Goal: Check status: Check status

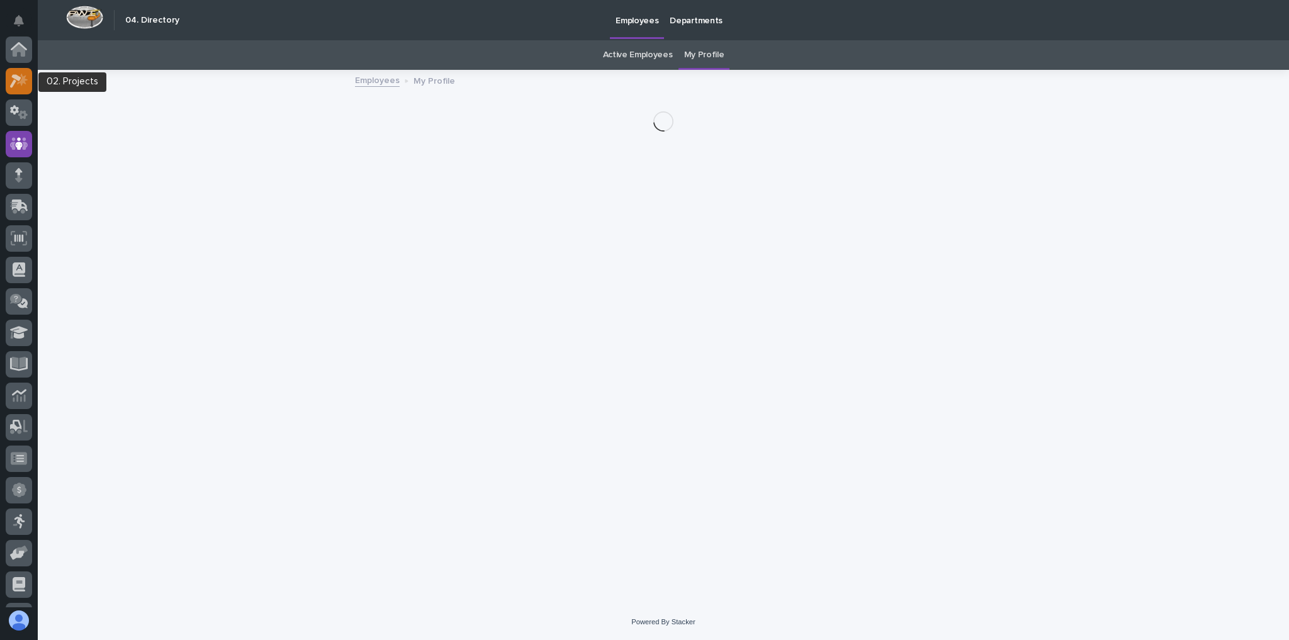
click at [11, 74] on icon at bounding box center [19, 81] width 18 height 14
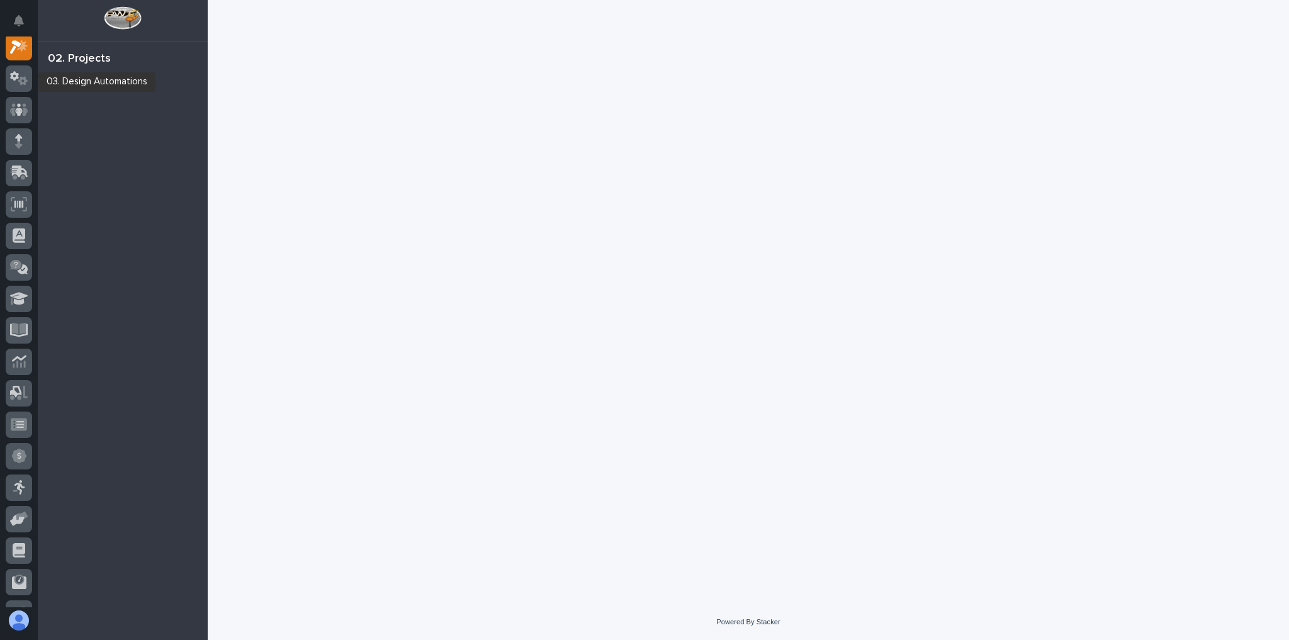
scroll to position [31, 0]
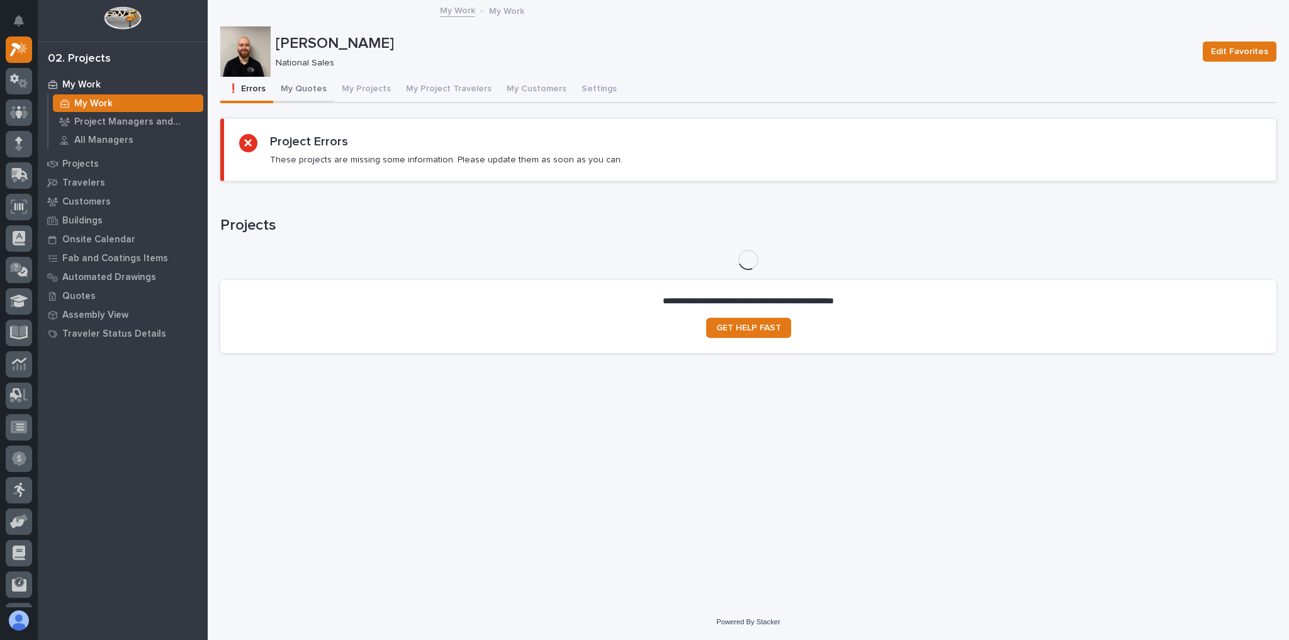
click at [301, 93] on button "My Quotes" at bounding box center [303, 90] width 61 height 26
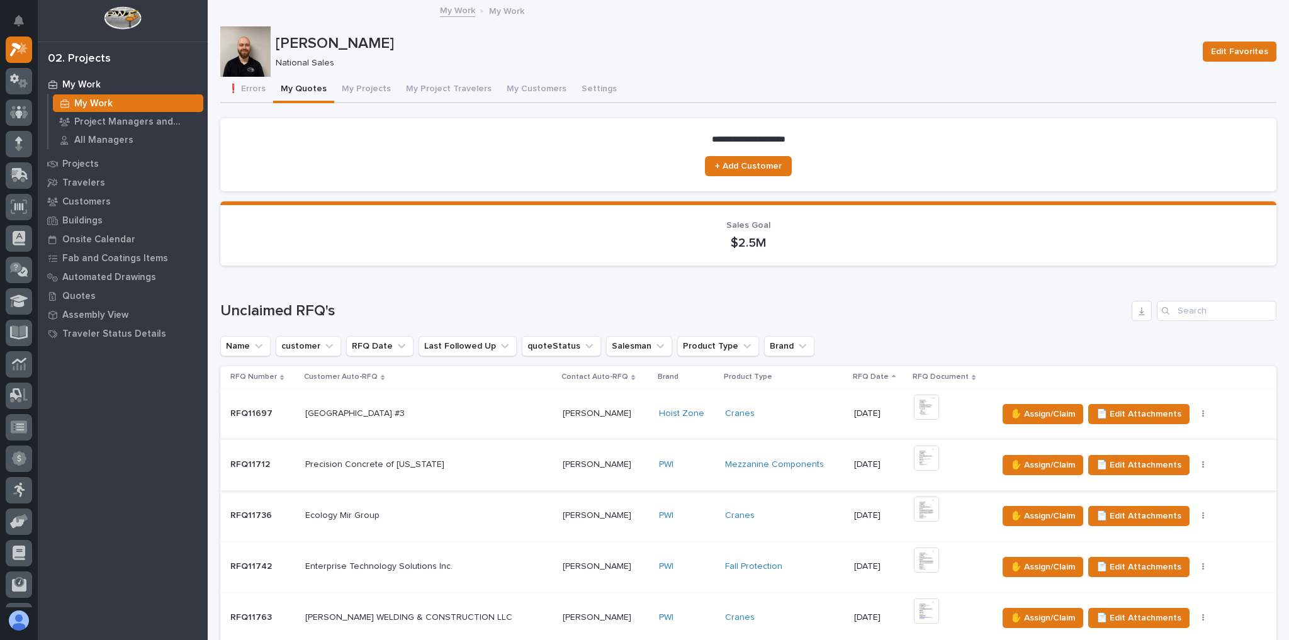
scroll to position [151, 0]
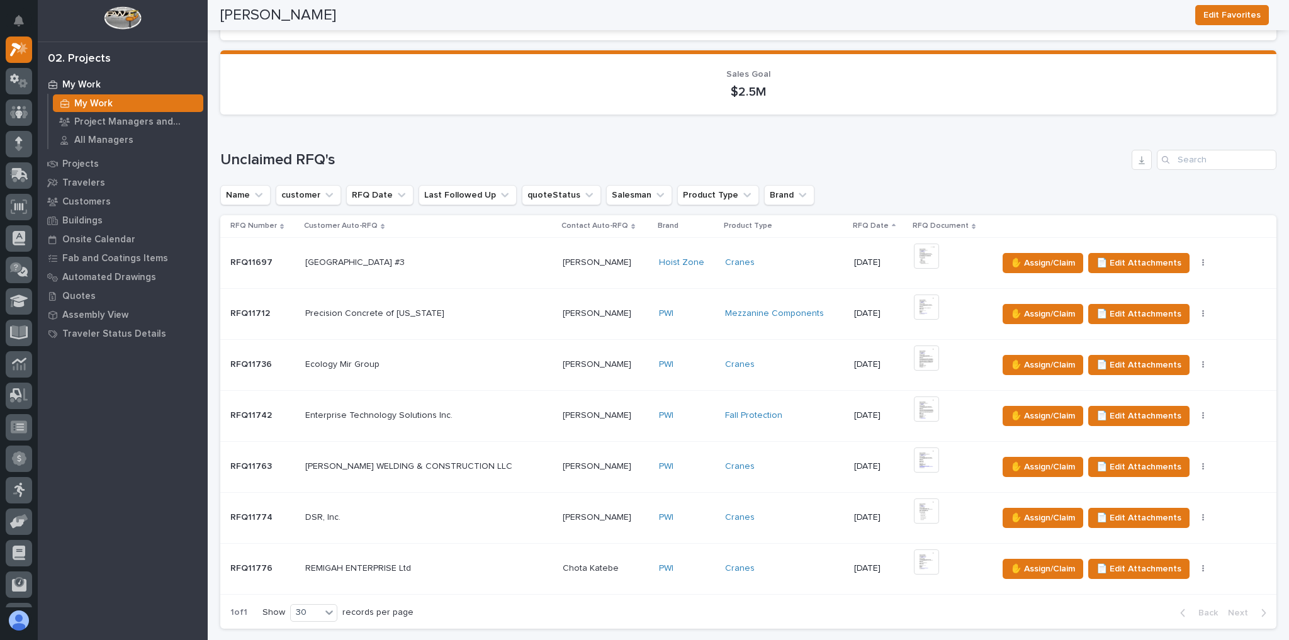
click at [466, 559] on div "REMIGAH ENTERPRISE Ltd REMIGAH ENTERPRISE Ltd" at bounding box center [428, 568] width 247 height 21
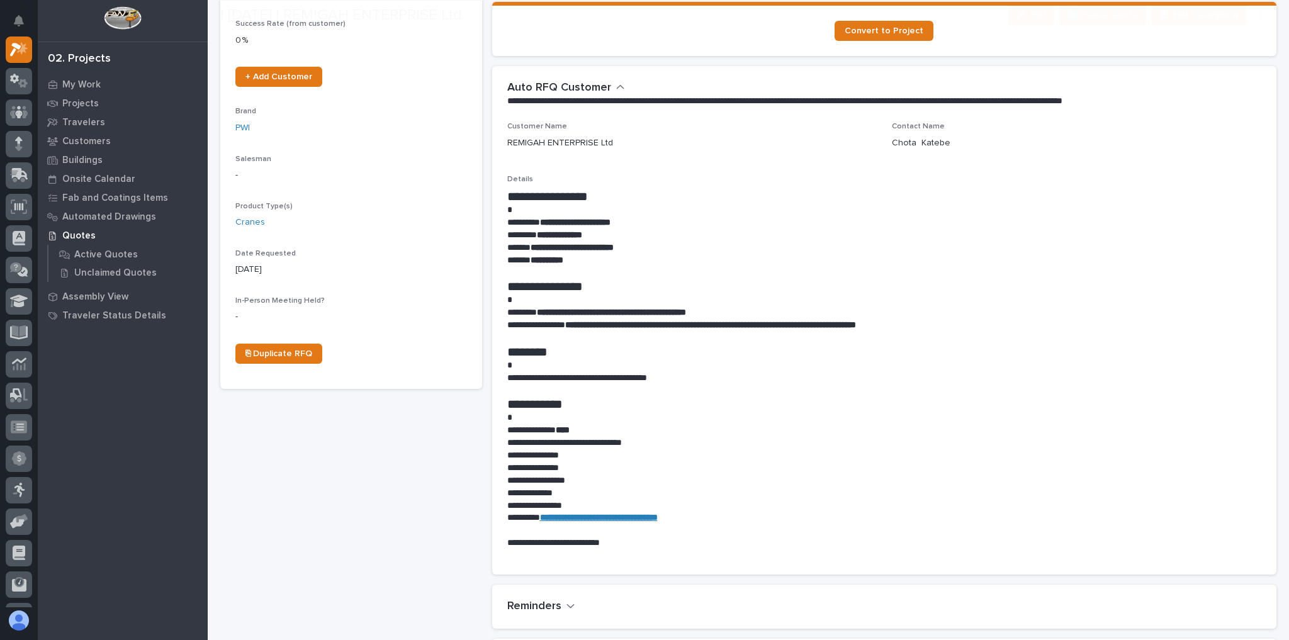
scroll to position [302, 0]
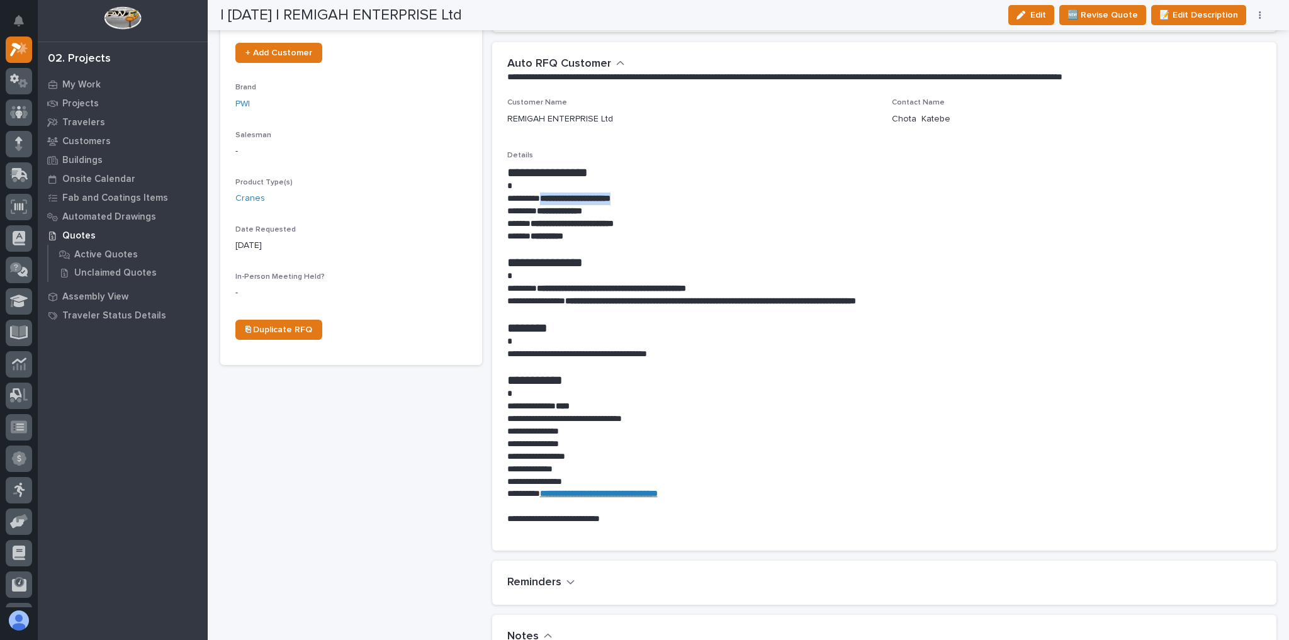
drag, startPoint x: 549, startPoint y: 197, endPoint x: 658, endPoint y: 193, distance: 109.6
click at [658, 193] on p "**********" at bounding box center [881, 199] width 748 height 13
copy strong "**********"
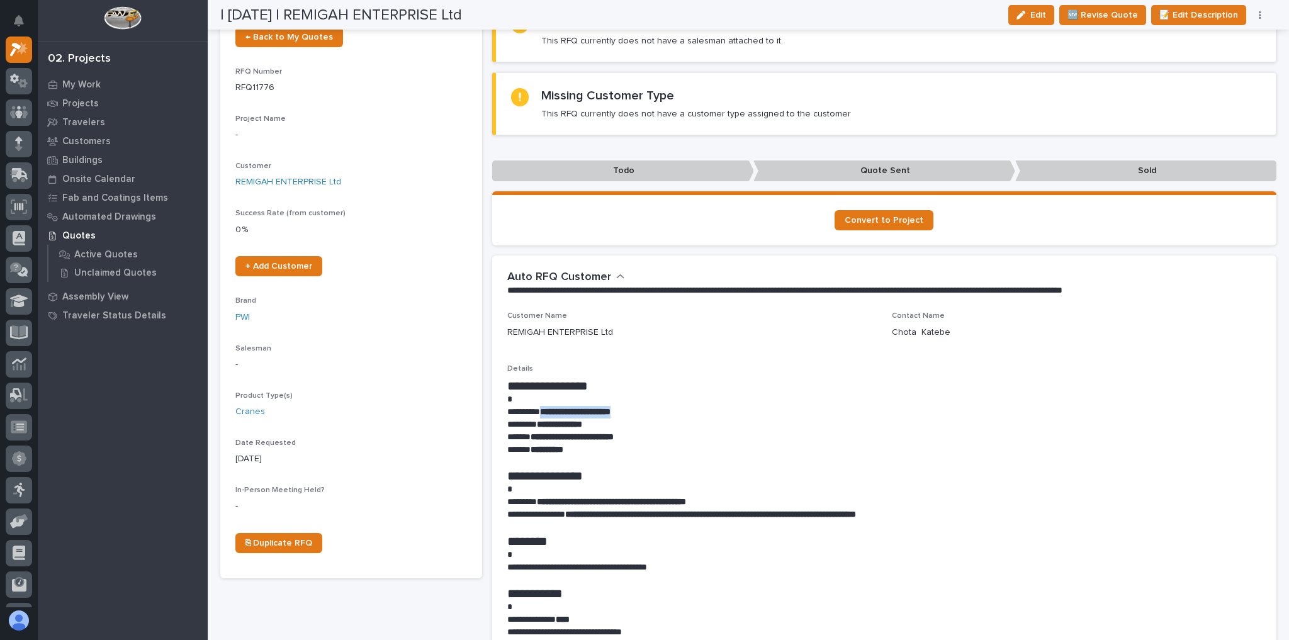
scroll to position [0, 0]
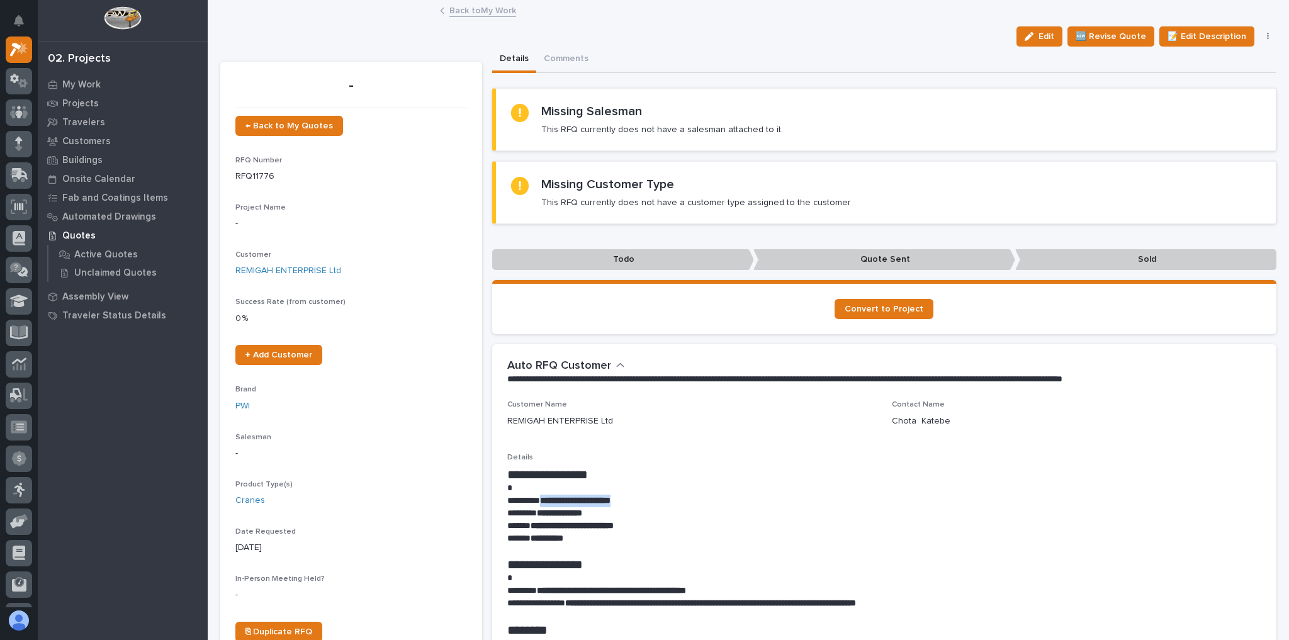
click at [467, 8] on link "Back to My Work" at bounding box center [482, 10] width 67 height 14
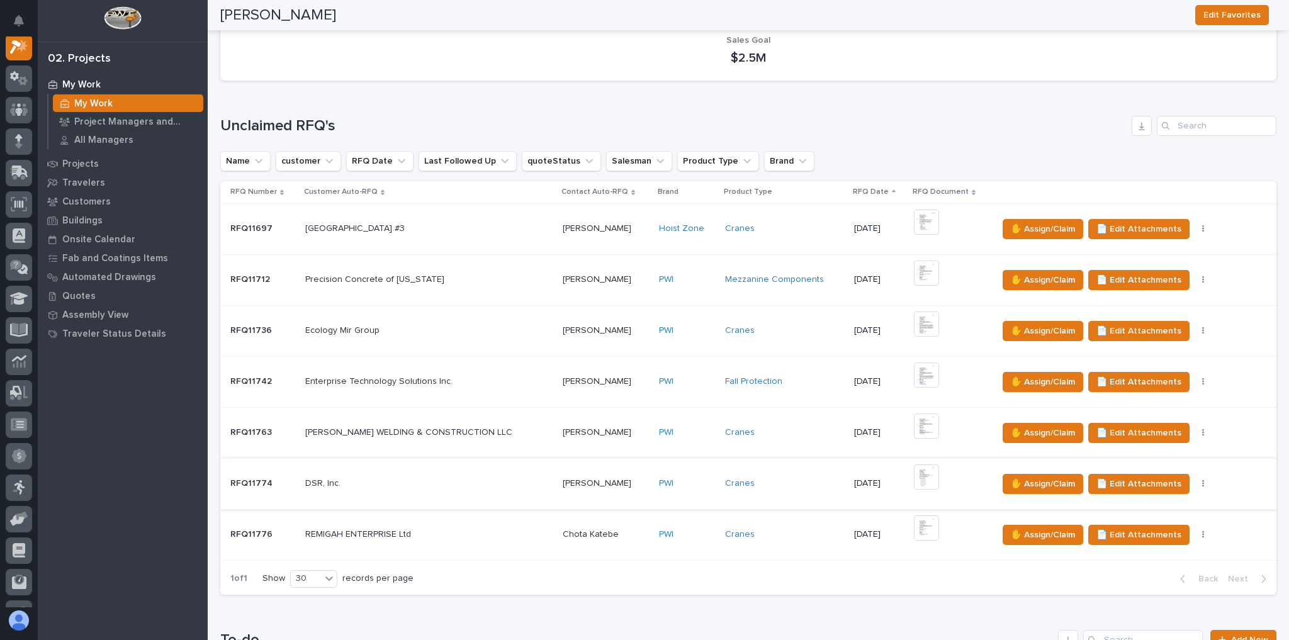
scroll to position [201, 0]
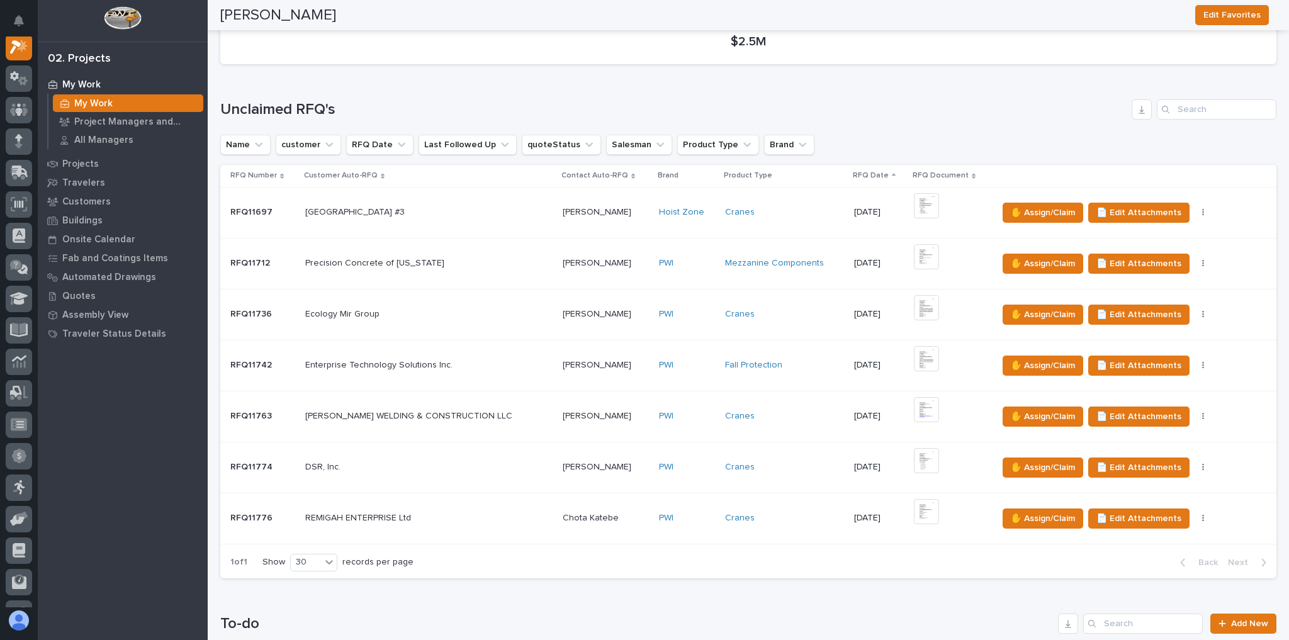
click at [403, 467] on p at bounding box center [428, 467] width 247 height 11
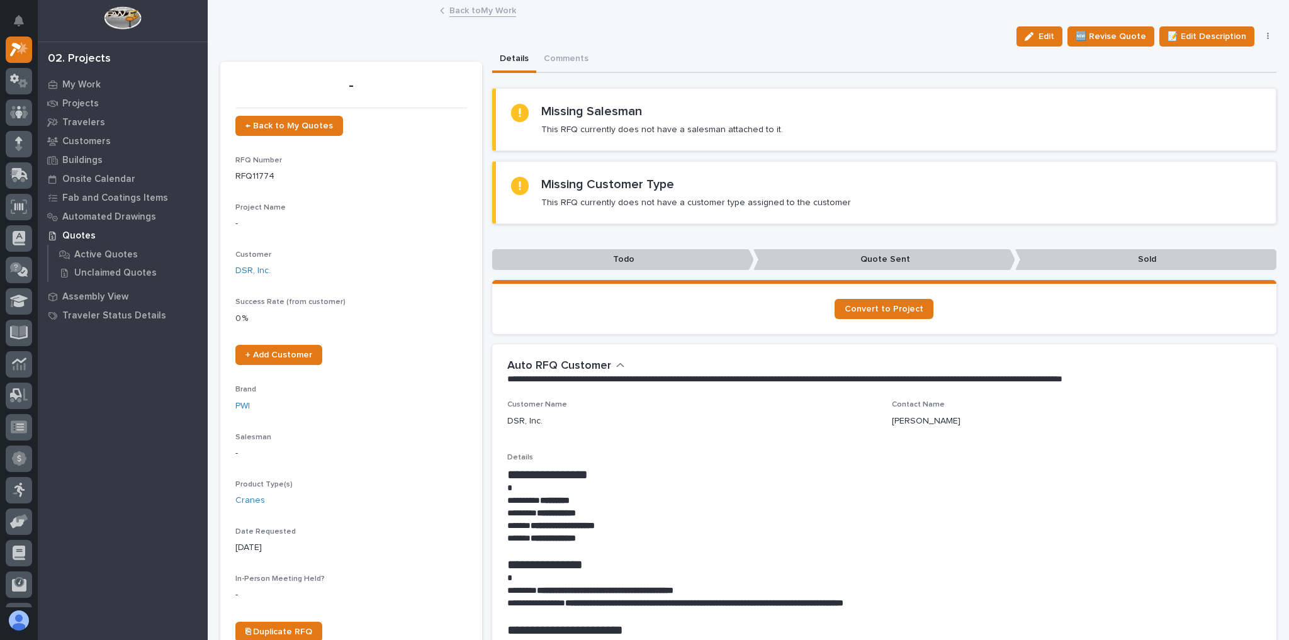
click at [472, 13] on link "Back to My Work" at bounding box center [482, 10] width 67 height 14
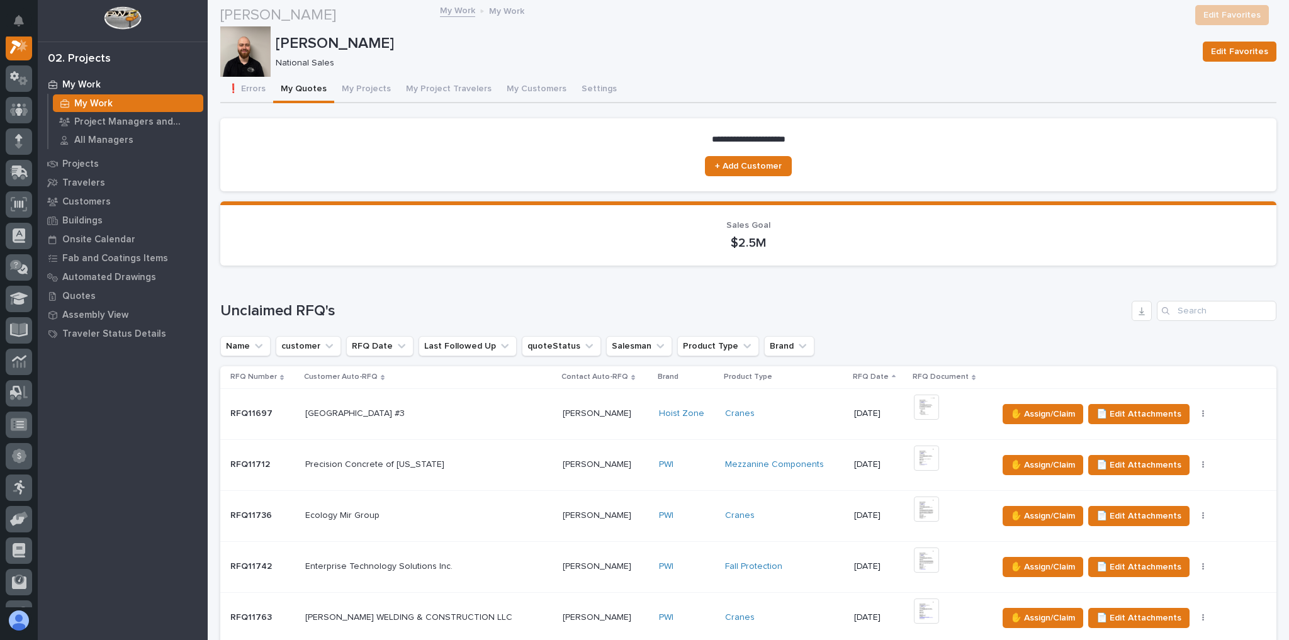
scroll to position [252, 0]
